Goal: Navigation & Orientation: Find specific page/section

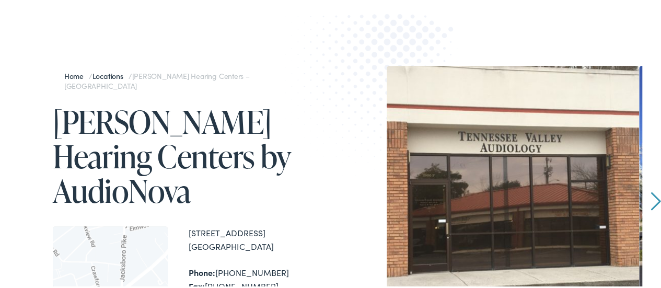
scroll to position [114, 0]
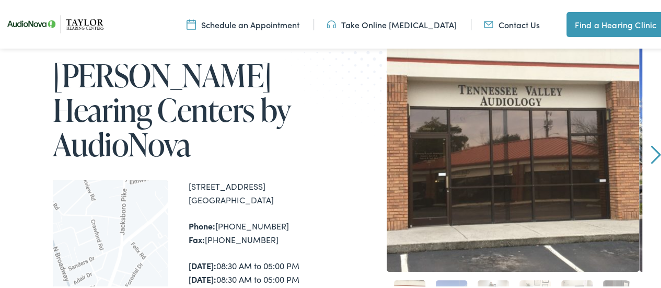
click at [650, 155] on link "Next" at bounding box center [655, 153] width 10 height 19
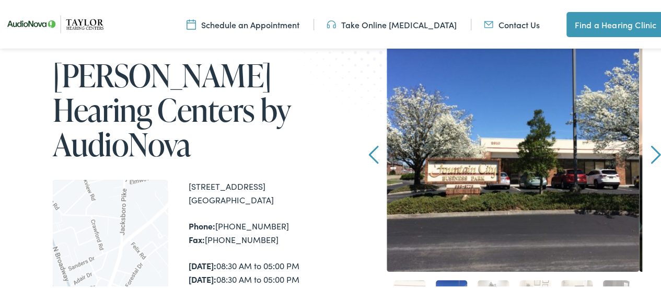
click at [650, 156] on link "Next" at bounding box center [655, 153] width 10 height 19
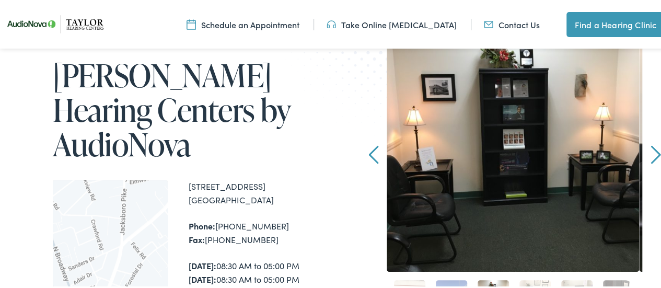
click at [650, 158] on link "Next" at bounding box center [655, 153] width 10 height 19
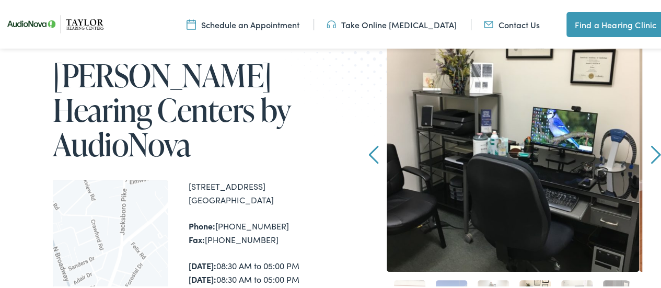
click at [650, 162] on link "Next" at bounding box center [655, 153] width 10 height 19
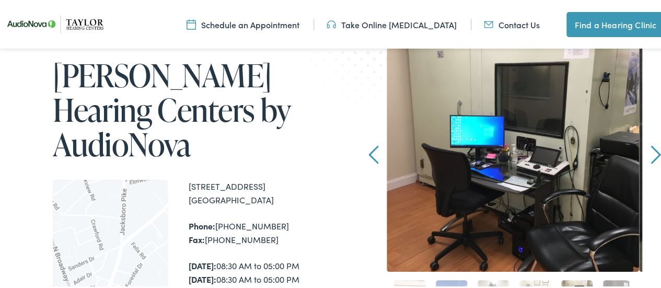
click at [650, 155] on link "Next" at bounding box center [655, 153] width 10 height 19
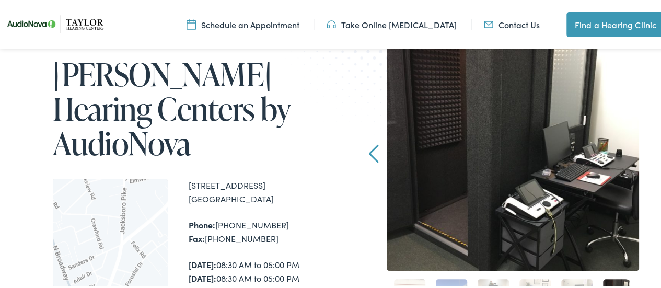
scroll to position [0, 0]
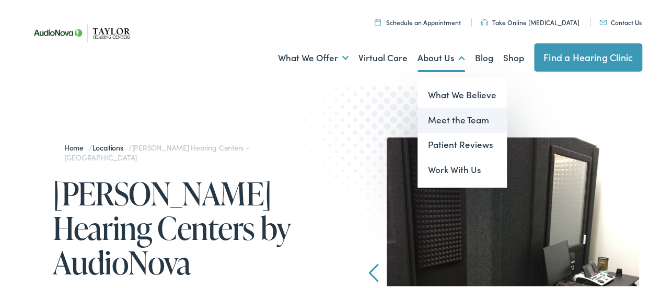
click at [439, 119] on link "Meet the Team" at bounding box center [461, 118] width 89 height 25
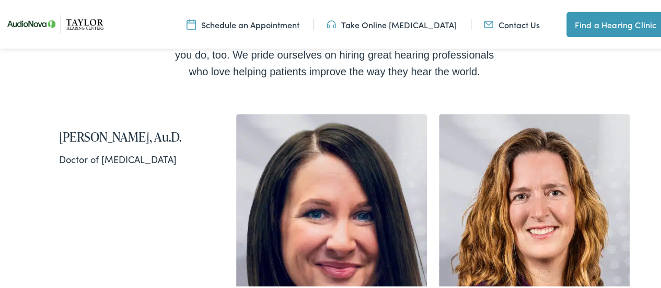
scroll to position [247, 0]
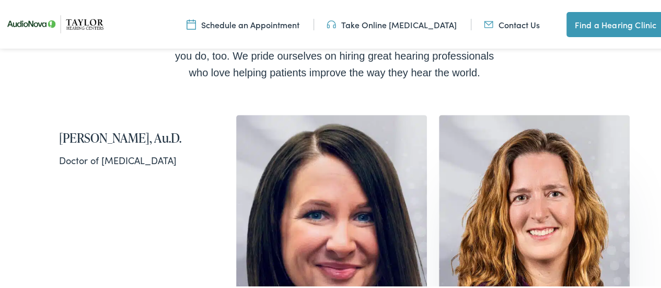
click at [613, 210] on img at bounding box center [534, 246] width 191 height 267
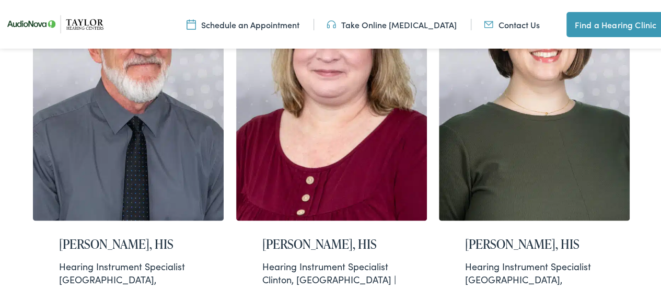
scroll to position [824, 0]
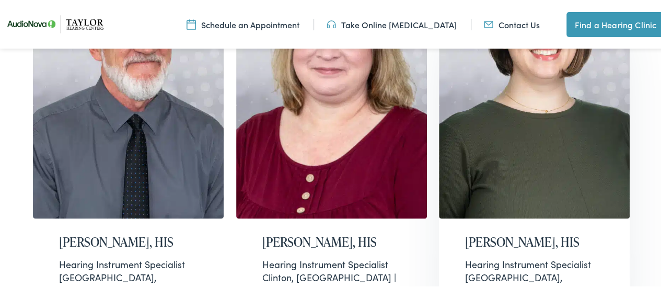
click at [543, 232] on h2 "[PERSON_NAME], HIS" at bounding box center [534, 239] width 138 height 15
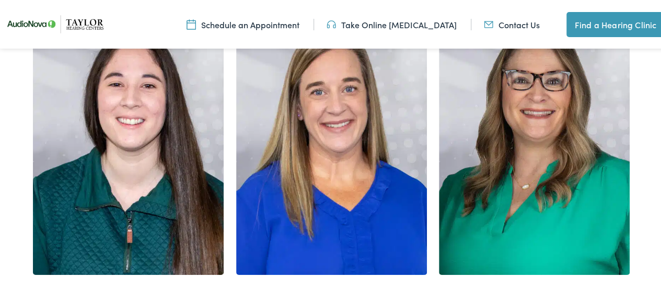
scroll to position [1581, 0]
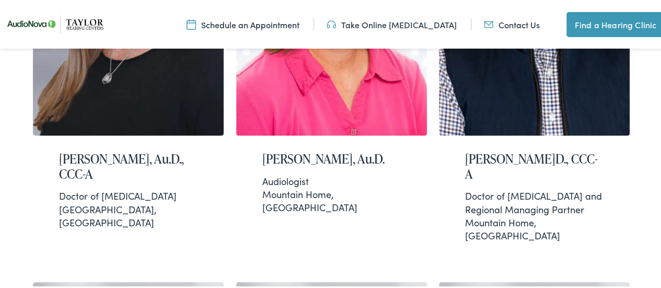
scroll to position [1304, 0]
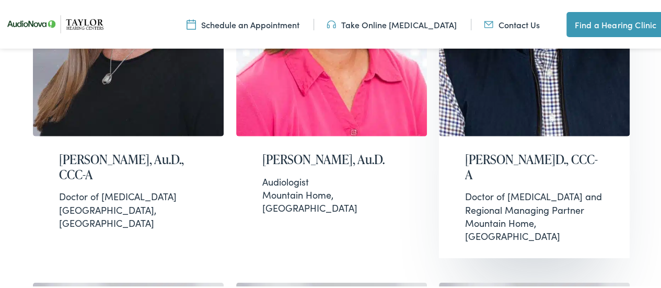
click at [608, 168] on div "Matthew A. Taylor, Au.D., CCC-A Doctor of Audiology and Regional Managing Partn…" at bounding box center [534, 196] width 191 height 122
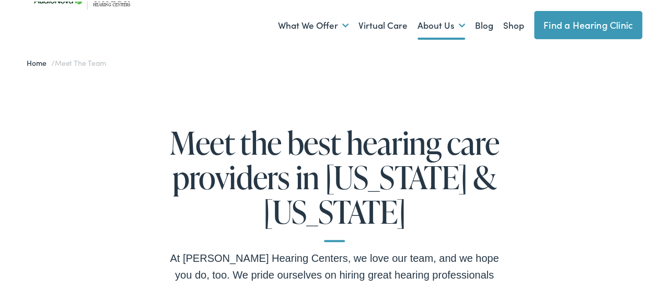
scroll to position [0, 0]
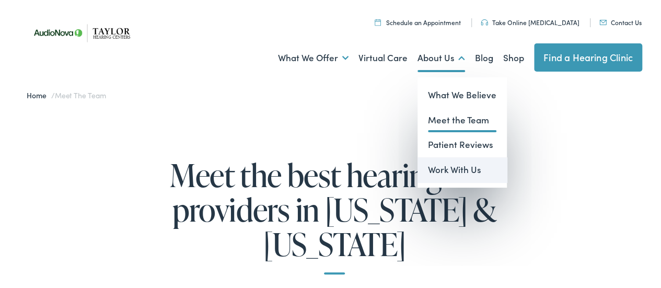
click at [428, 170] on link "Work With Us" at bounding box center [461, 168] width 89 height 25
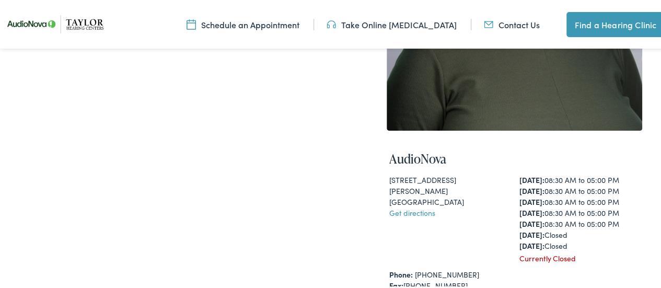
scroll to position [271, 0]
click at [634, 202] on div "AudioNova 4091 Mallory Ln ,Suite 122 Franklin , TN 37067 Get directions Monday:…" at bounding box center [513, 268] width 255 height 281
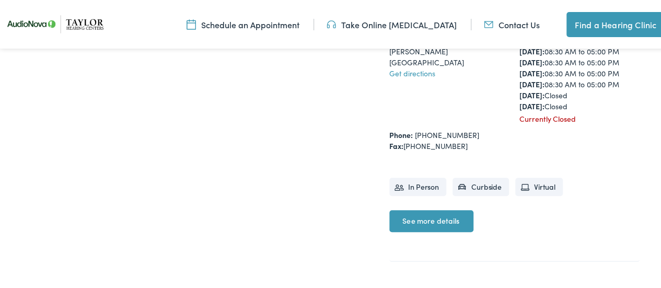
scroll to position [410, 0]
click at [455, 214] on link "See more details" at bounding box center [431, 219] width 84 height 22
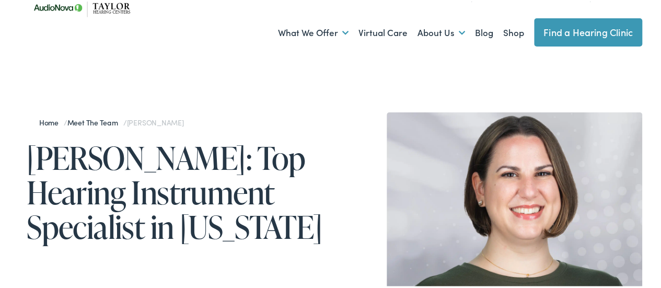
scroll to position [23, 0]
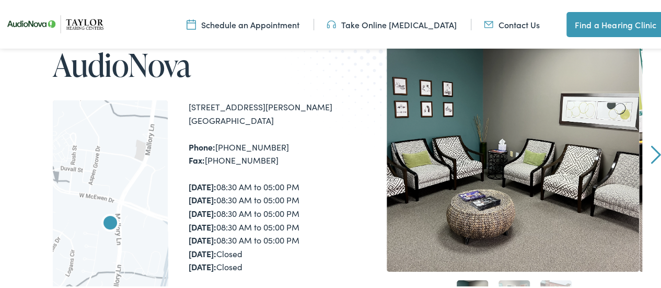
scroll to position [113, 0]
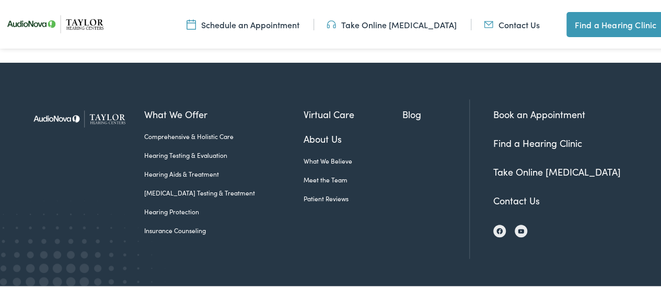
scroll to position [457, 0]
